Goal: Find specific page/section: Locate a particular part of the current website

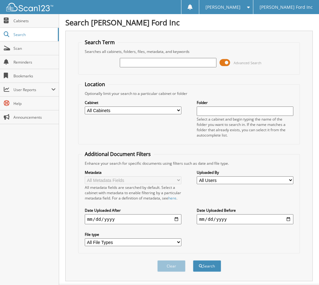
click at [146, 65] on input "text" at bounding box center [168, 62] width 97 height 9
type input "[US_VEHICLE_IDENTIFICATION_NUMBER]"
click at [193, 260] on button "Search" at bounding box center [207, 266] width 28 height 12
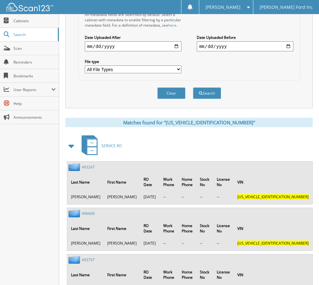
scroll to position [209, 0]
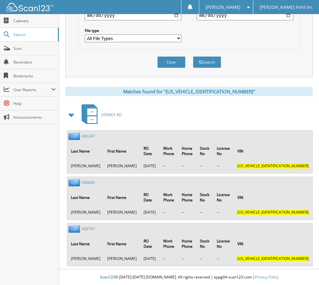
click at [90, 183] on link "496606" at bounding box center [88, 181] width 13 height 5
click at [88, 135] on link "493247" at bounding box center [88, 135] width 13 height 5
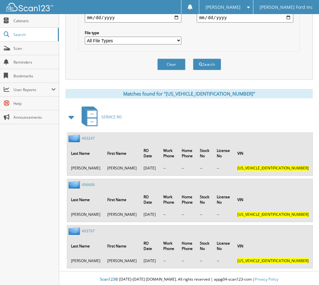
scroll to position [209, 0]
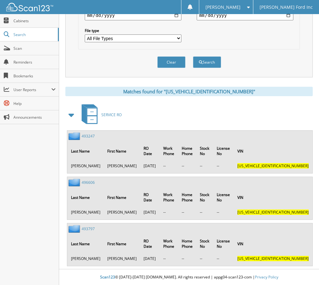
click at [89, 183] on link "496606" at bounding box center [88, 181] width 13 height 5
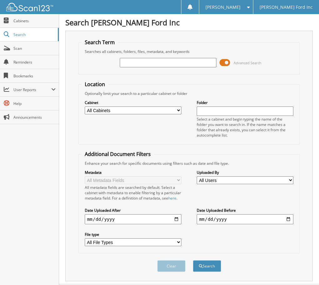
click at [139, 63] on input "text" at bounding box center [168, 62] width 97 height 9
type input "503544"
click at [193, 260] on button "Search" at bounding box center [207, 266] width 28 height 12
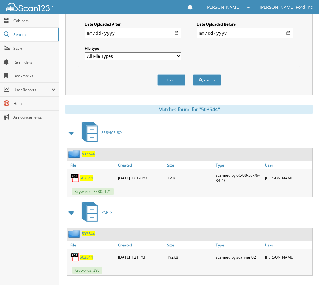
scroll to position [201, 0]
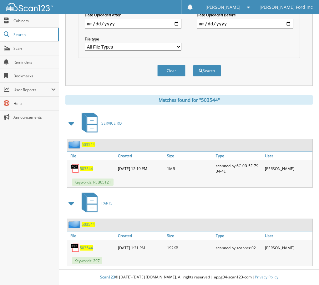
click at [87, 166] on span "503544" at bounding box center [86, 168] width 13 height 5
